Goal: Check status

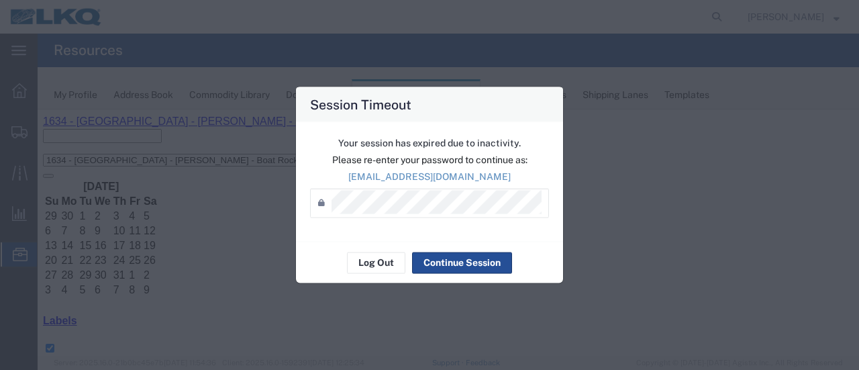
scroll to position [134, 0]
click at [386, 260] on button "Log Out" at bounding box center [376, 262] width 58 height 21
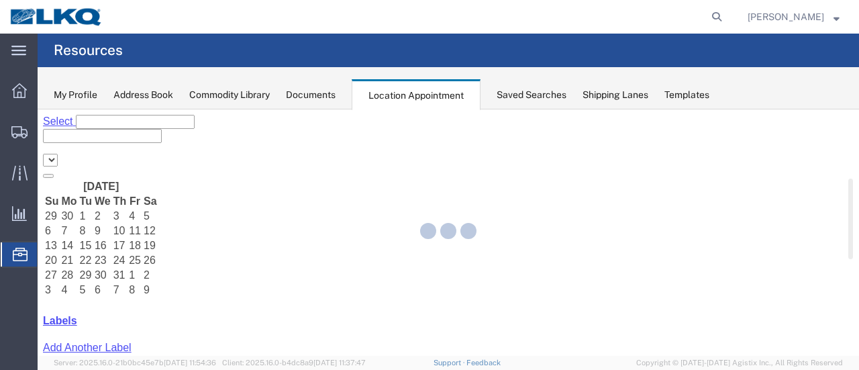
select select "28712"
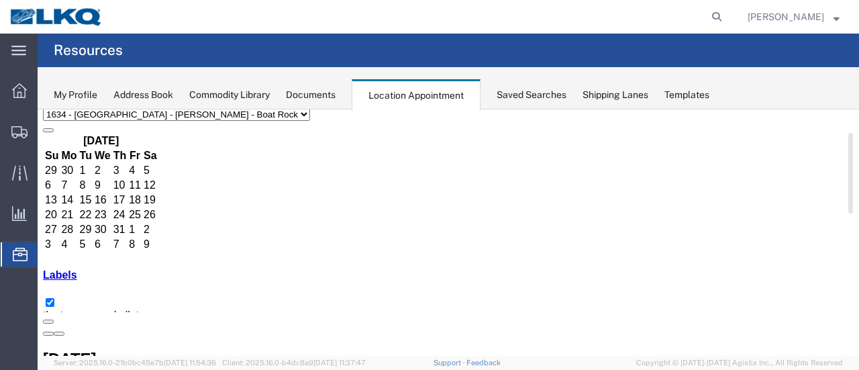
scroll to position [67, 0]
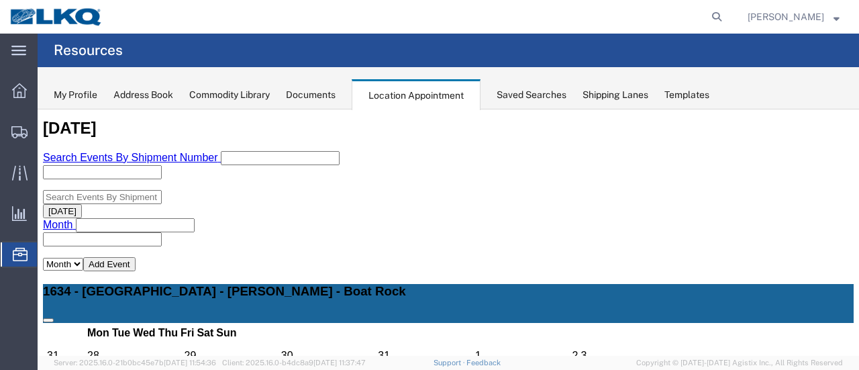
scroll to position [335, 0]
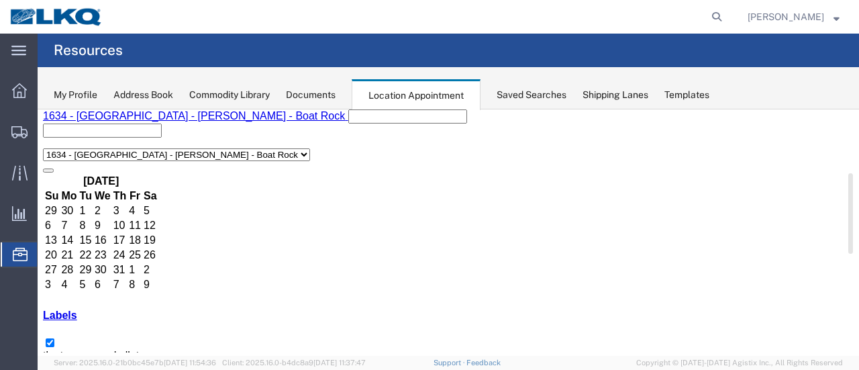
scroll to position [0, 0]
